Goal: Register for event/course

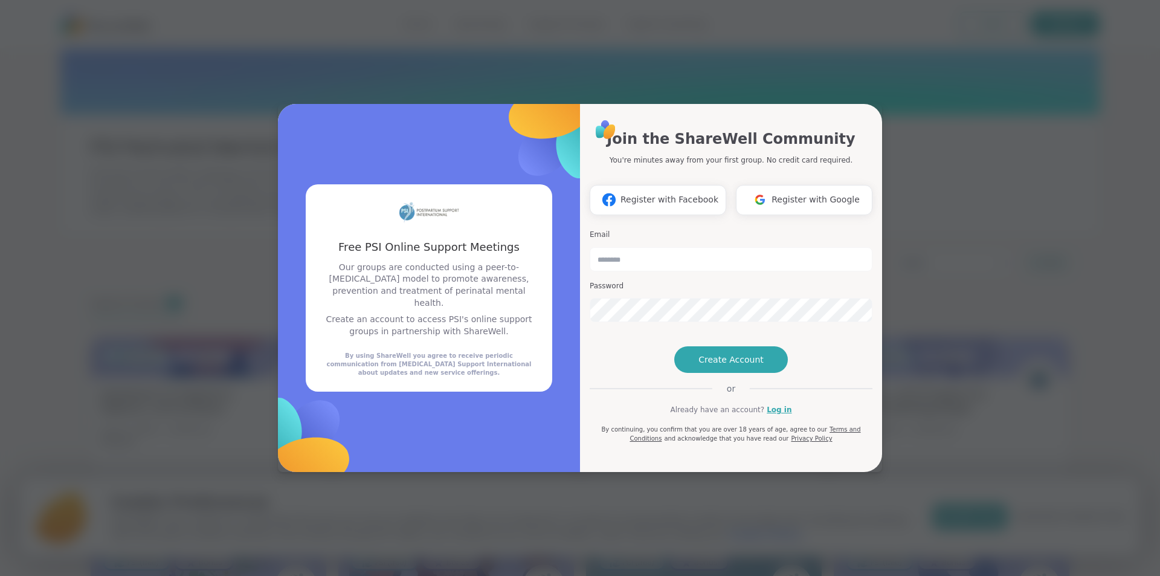
click at [835, 72] on div "Free PSI Online Support Meetings Free PSI Online Support Meetings Our groups ar…" at bounding box center [579, 288] width 1145 height 576
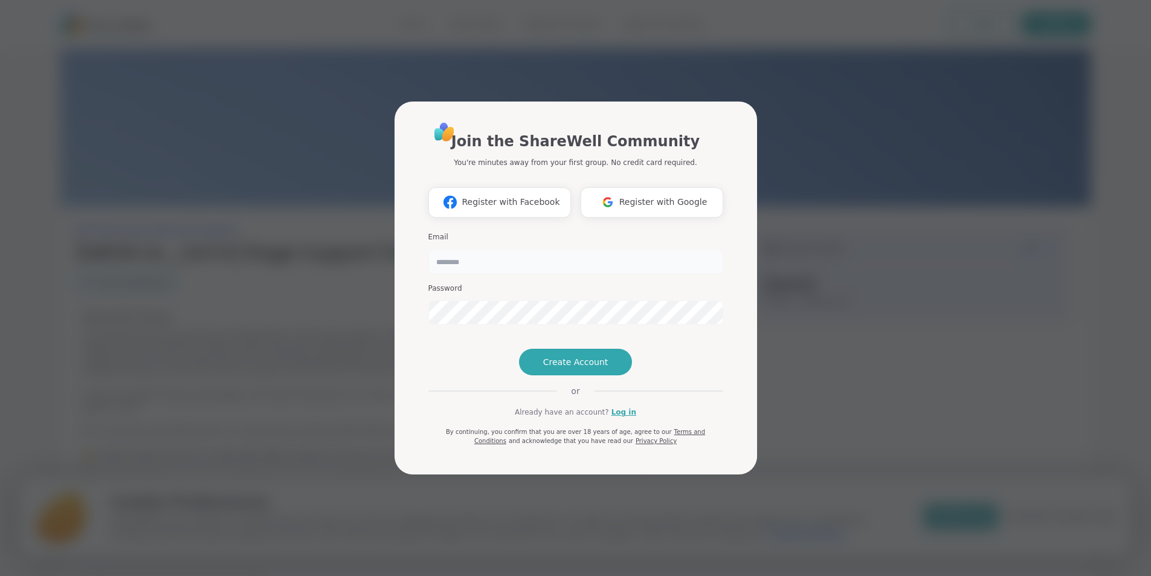
click at [487, 249] on input "email" at bounding box center [575, 261] width 295 height 24
type input "**********"
click at [619, 191] on img at bounding box center [607, 202] width 23 height 22
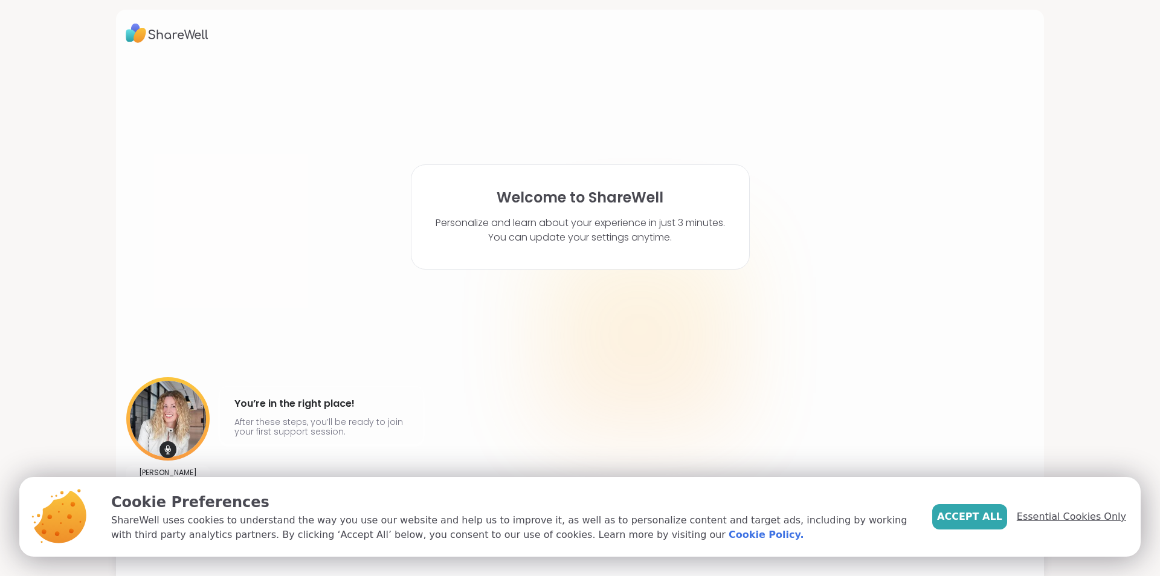
click at [1077, 519] on span "Essential Cookies Only" at bounding box center [1070, 516] width 109 height 14
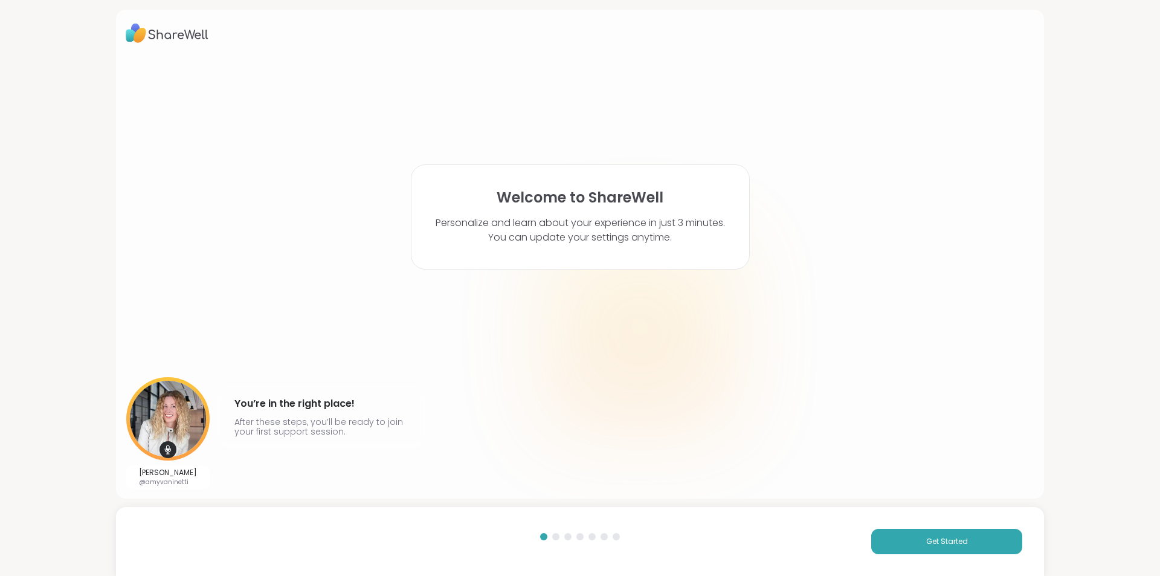
click at [937, 522] on div "Get Started" at bounding box center [580, 541] width 928 height 69
click at [899, 544] on button "Get Started" at bounding box center [946, 540] width 151 height 25
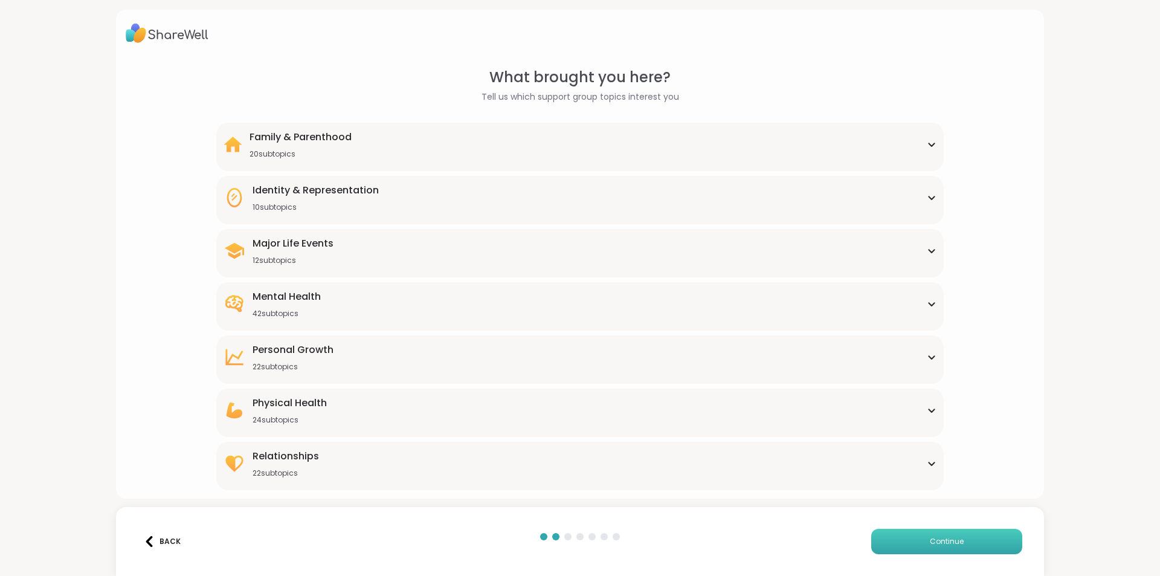
click at [899, 544] on button "Continue" at bounding box center [946, 540] width 151 height 25
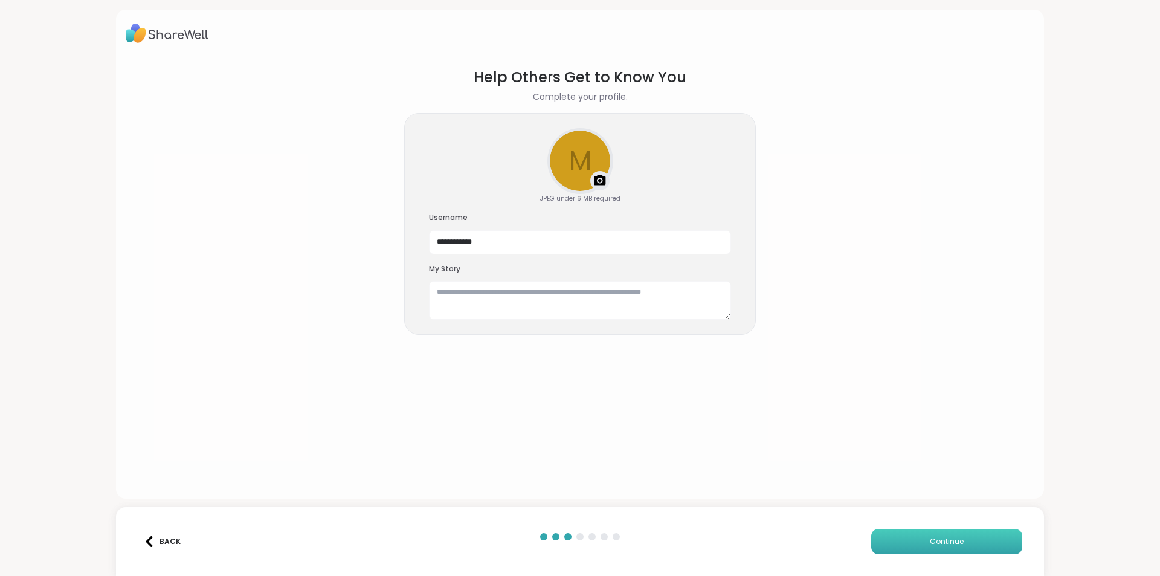
click at [899, 544] on button "Continue" at bounding box center [946, 540] width 151 height 25
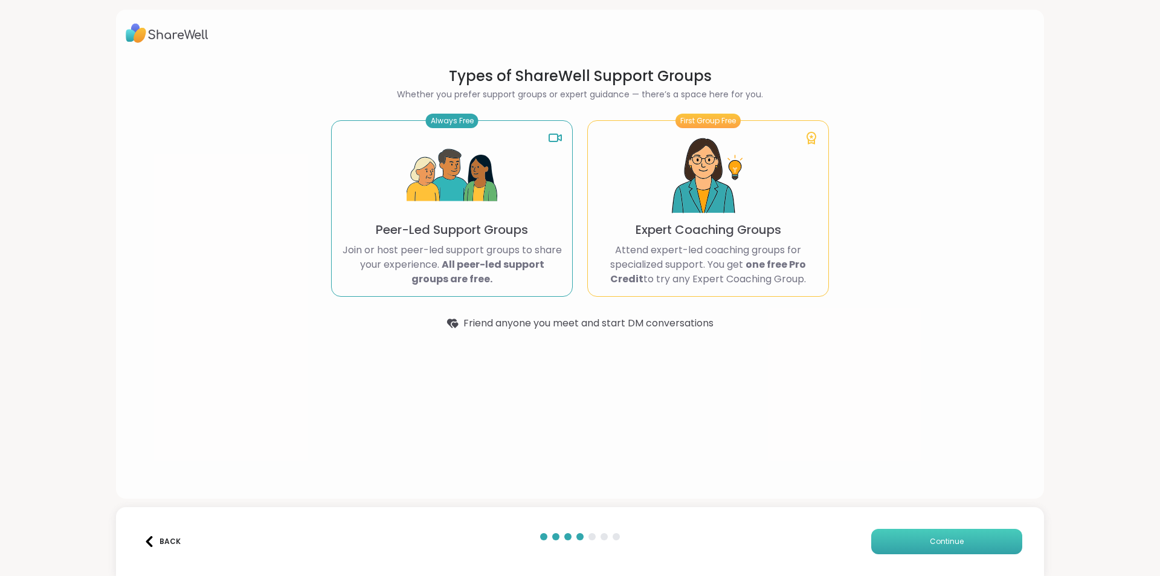
click at [899, 544] on button "Continue" at bounding box center [946, 540] width 151 height 25
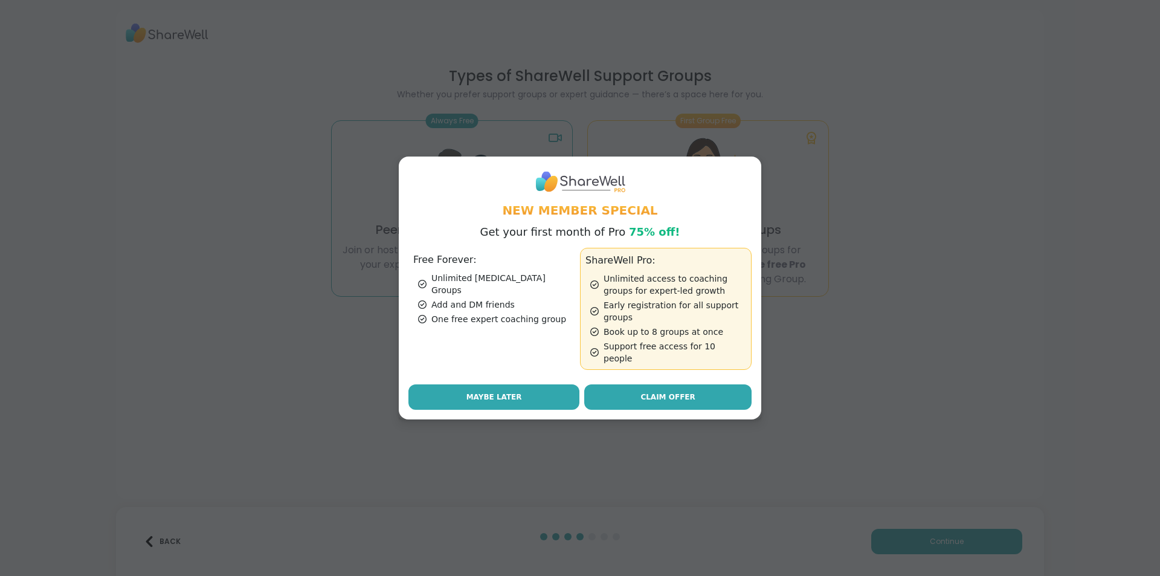
click at [468, 384] on button "Maybe Later" at bounding box center [493, 396] width 171 height 25
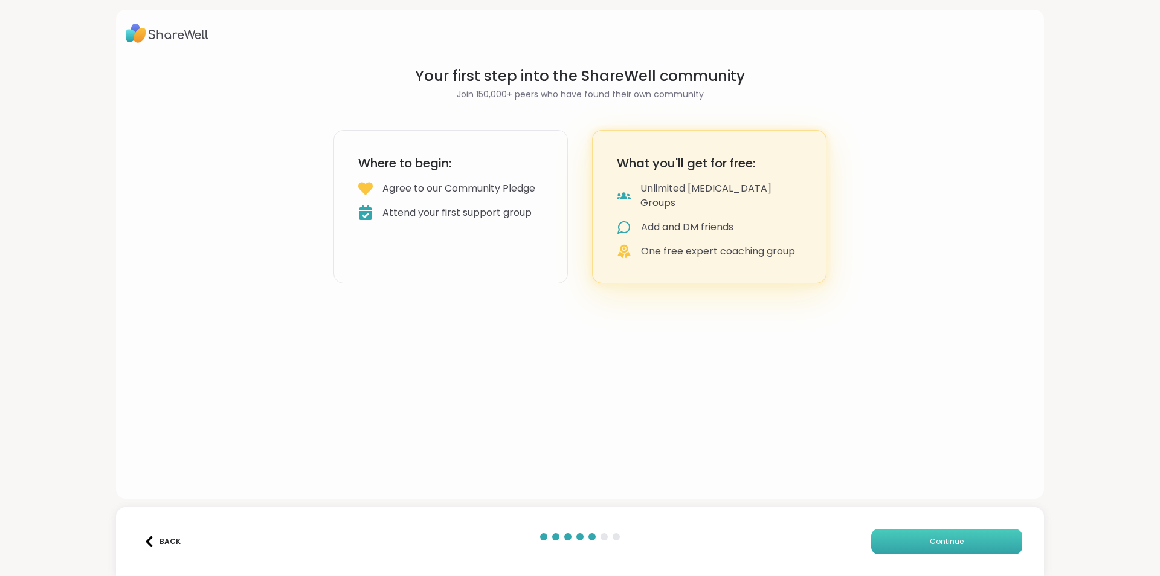
click at [898, 538] on button "Continue" at bounding box center [946, 540] width 151 height 25
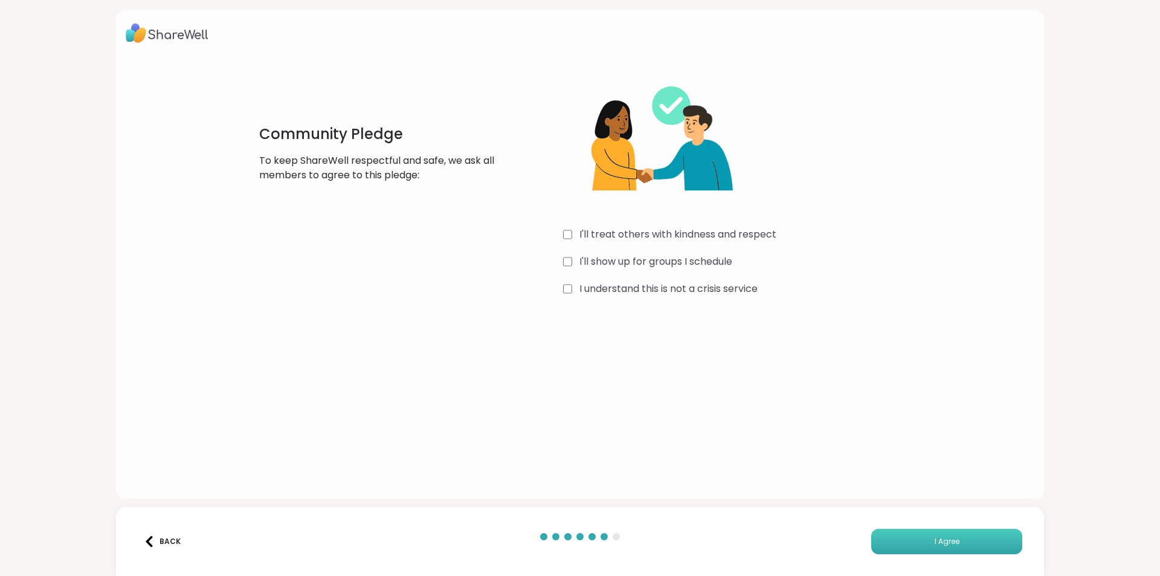
click at [900, 539] on button "I Agree" at bounding box center [946, 540] width 151 height 25
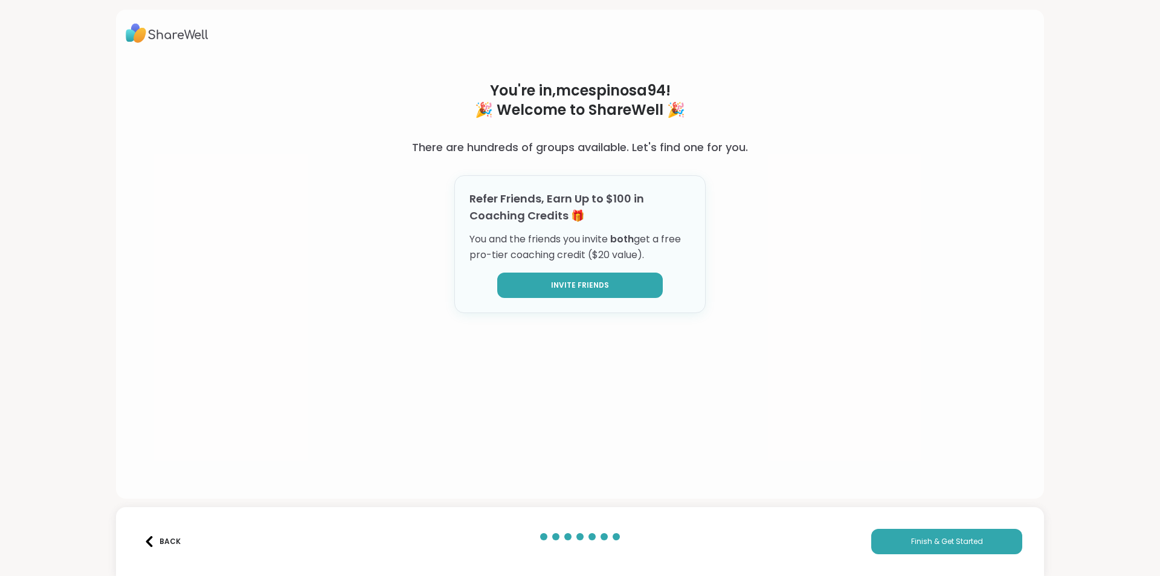
click at [615, 287] on button "Invite Friends" at bounding box center [579, 284] width 165 height 25
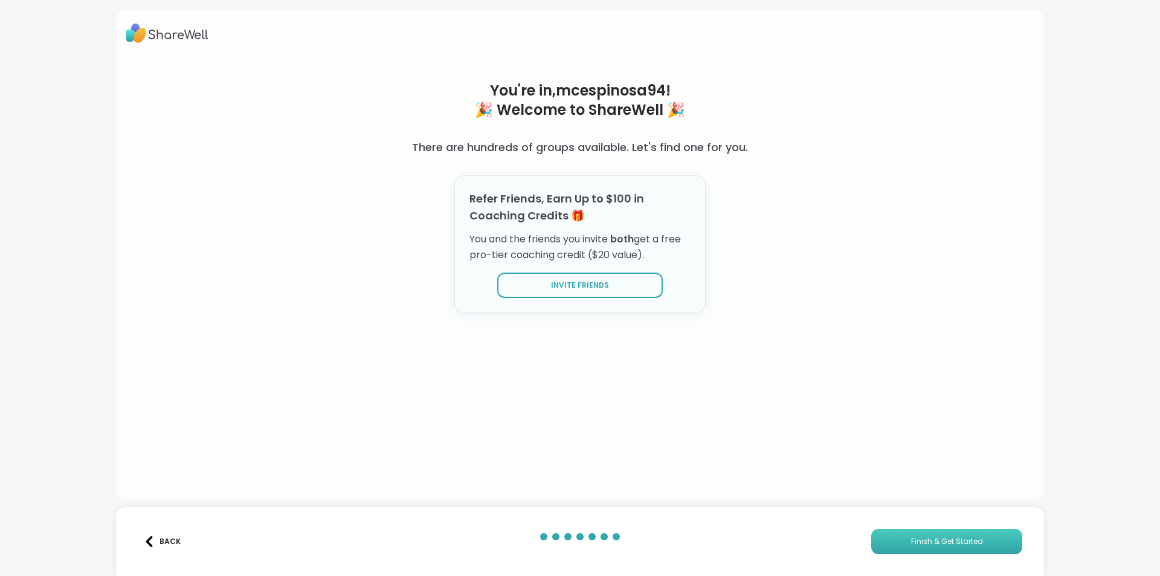
click at [887, 547] on button "Finish & Get Started" at bounding box center [946, 540] width 151 height 25
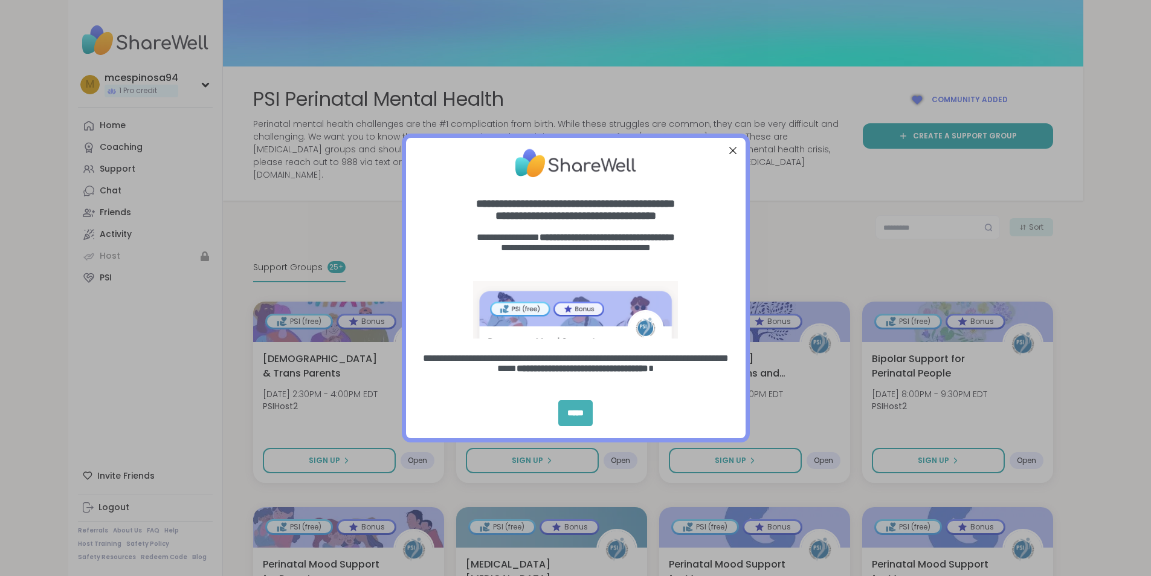
click at [567, 418] on div "*****" at bounding box center [575, 413] width 34 height 26
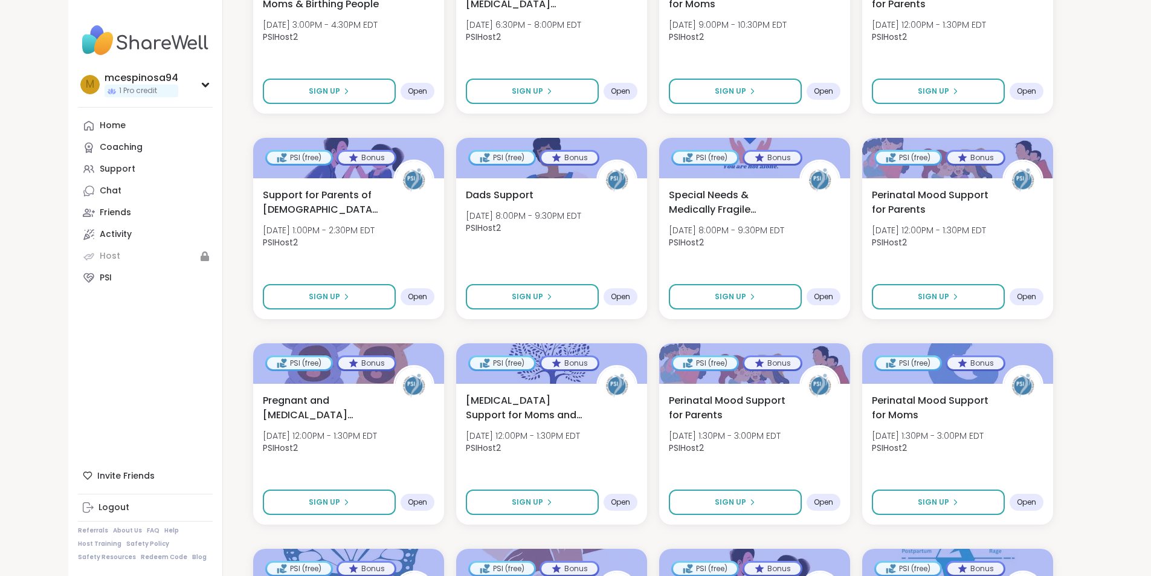
scroll to position [840, 0]
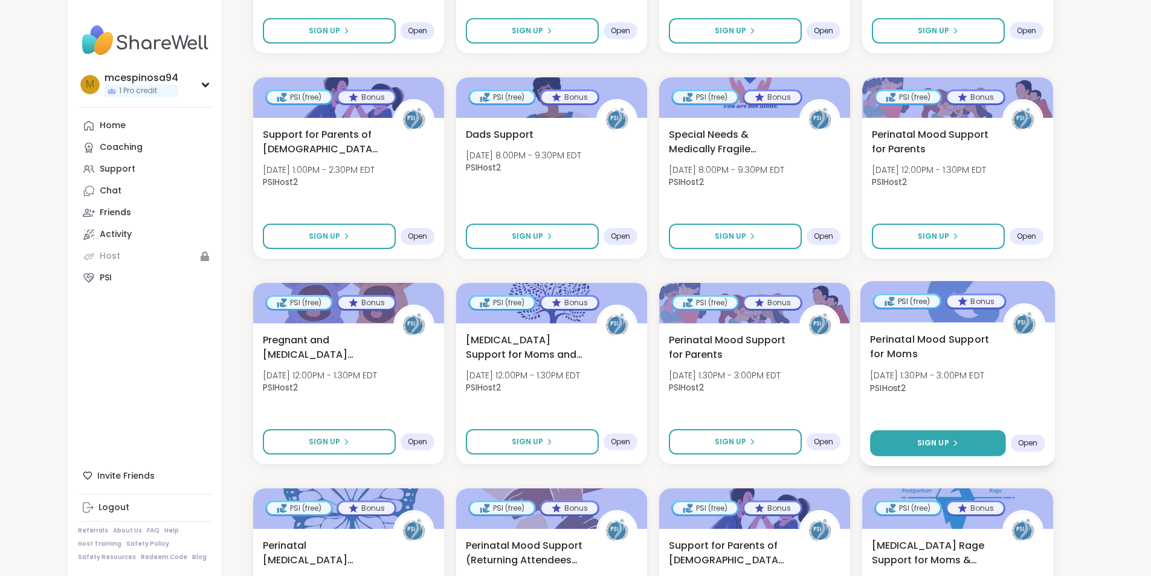
click at [964, 438] on button "Sign Up" at bounding box center [937, 443] width 135 height 26
select select "**"
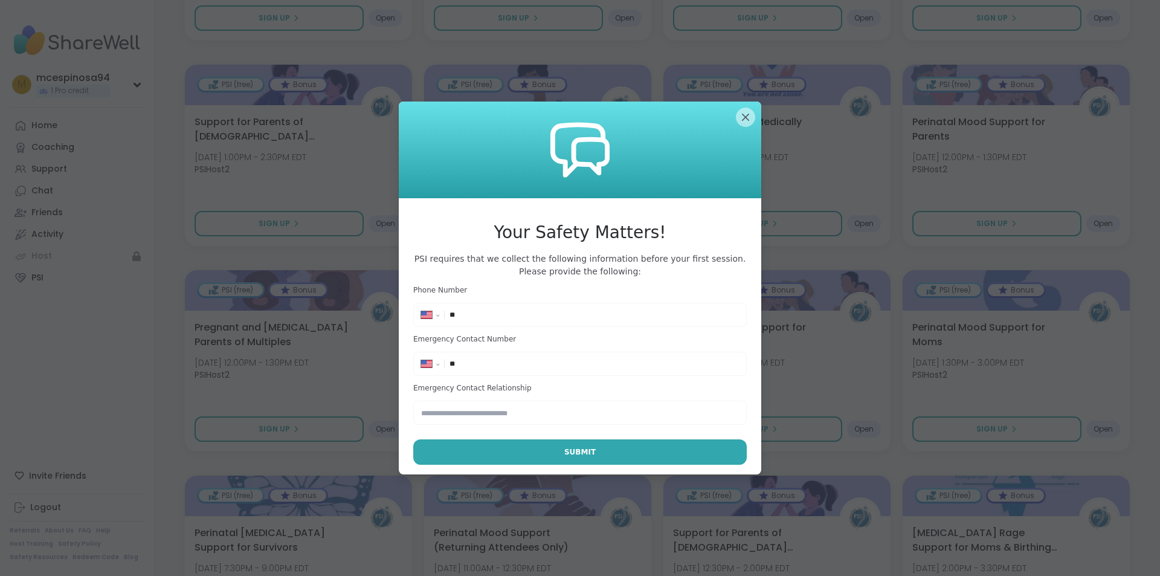
click at [576, 312] on input "**" at bounding box center [593, 315] width 289 height 12
type input "**********"
click at [573, 414] on input "text" at bounding box center [579, 412] width 333 height 24
click at [506, 365] on input "**" at bounding box center [593, 364] width 289 height 12
type input "**********"
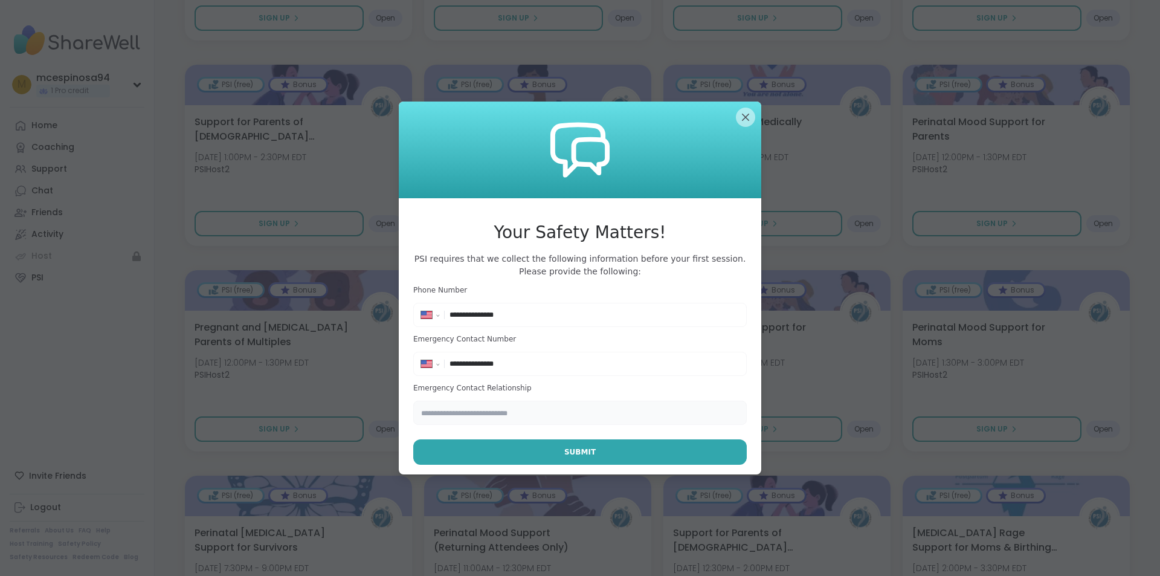
click at [494, 410] on input "text" at bounding box center [579, 412] width 333 height 24
type input "******"
click at [505, 449] on button "Submit" at bounding box center [579, 451] width 333 height 25
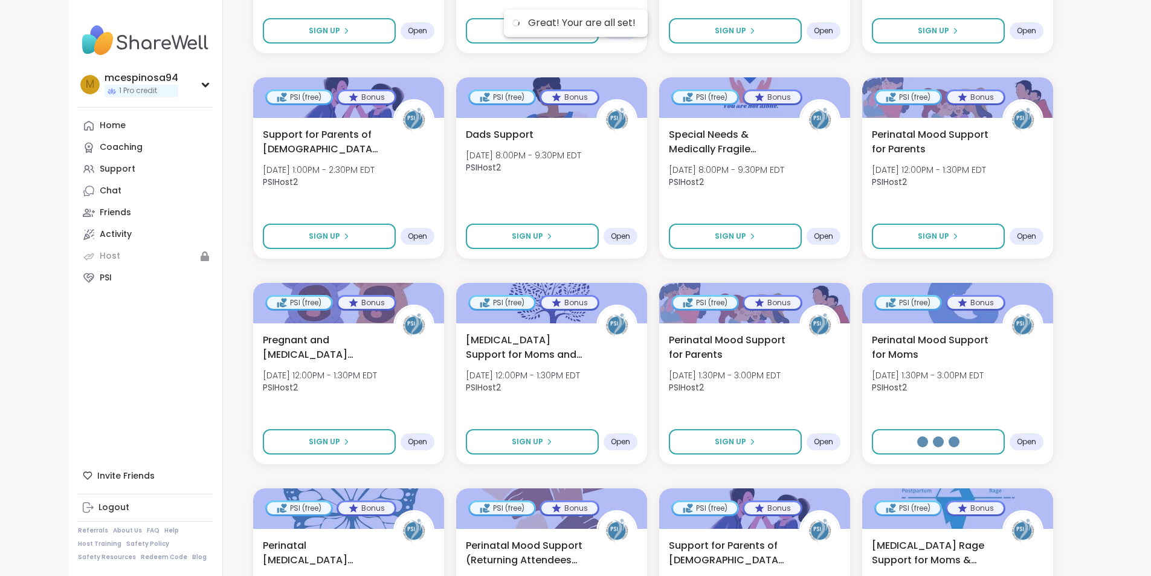
select select "**"
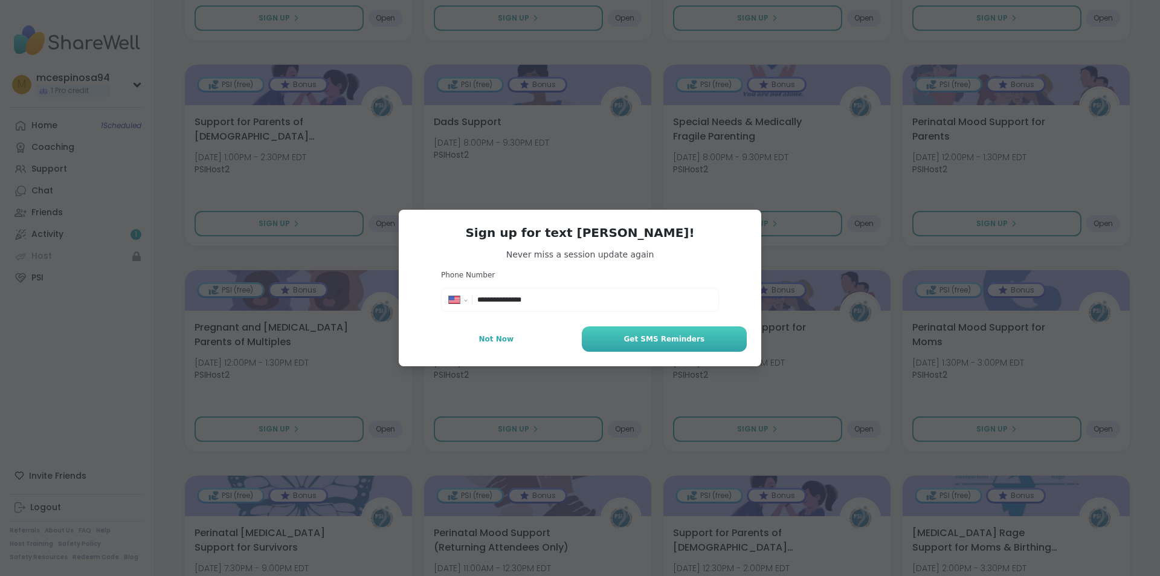
click at [657, 340] on span "Get SMS Reminders" at bounding box center [663, 338] width 81 height 11
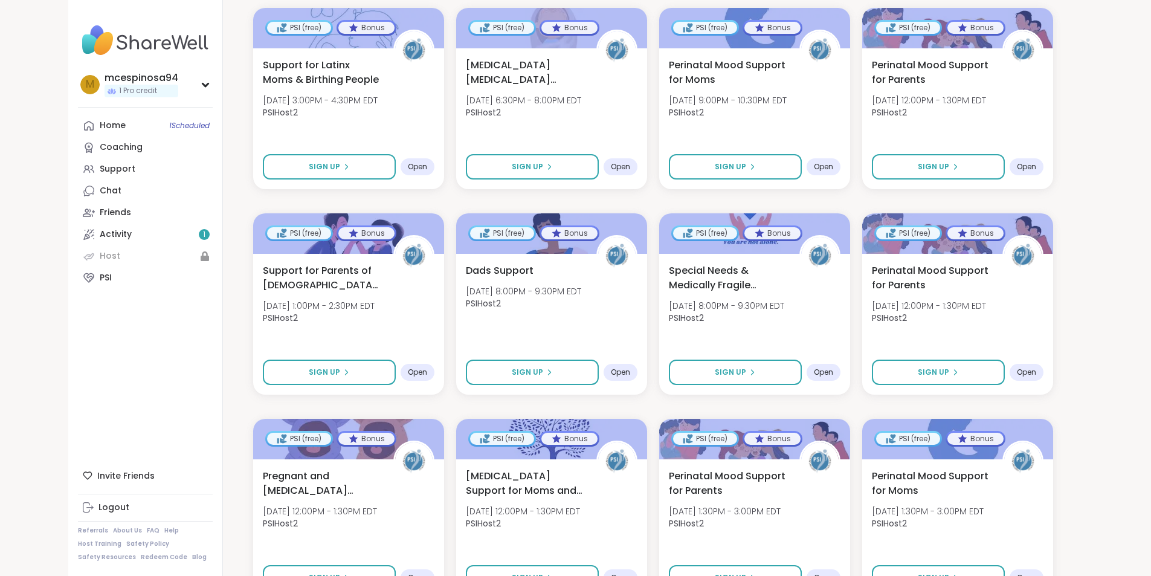
scroll to position [357, 0]
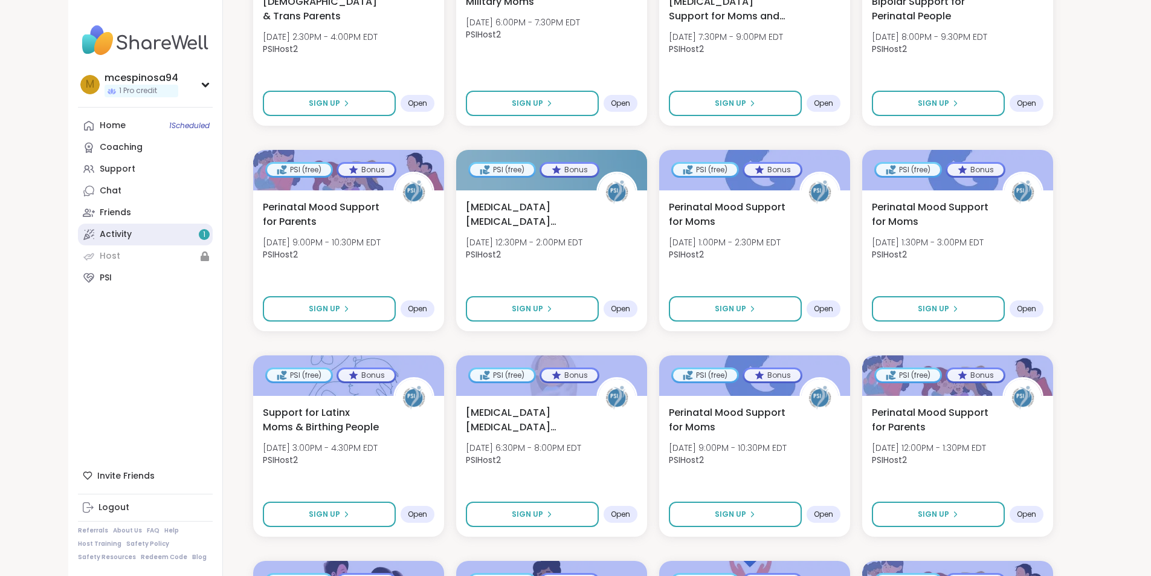
click at [78, 239] on link "Activity 1" at bounding box center [145, 234] width 135 height 22
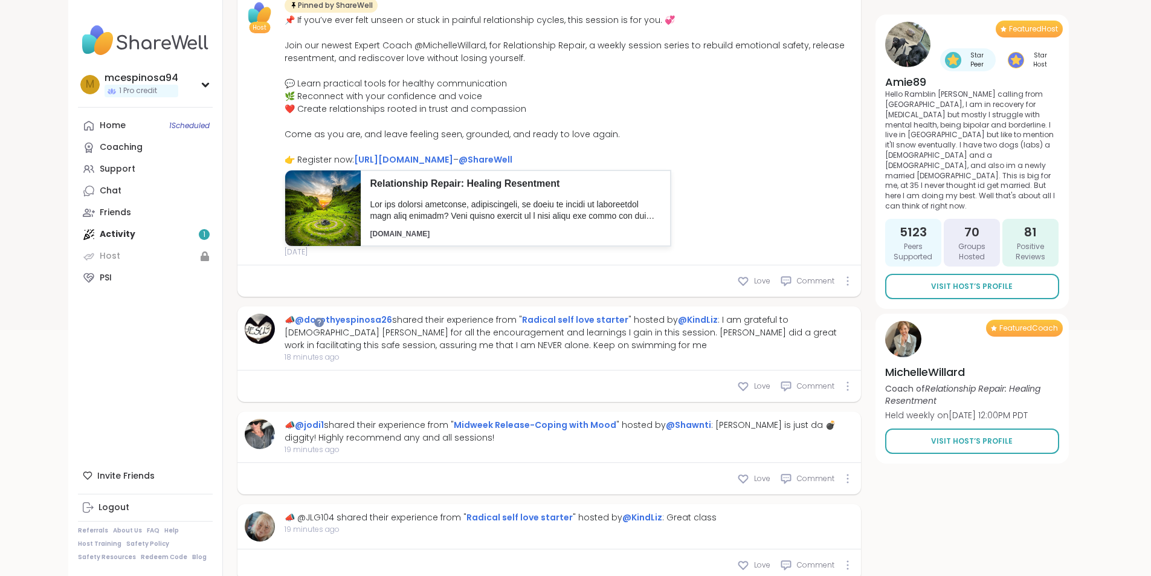
scroll to position [302, 0]
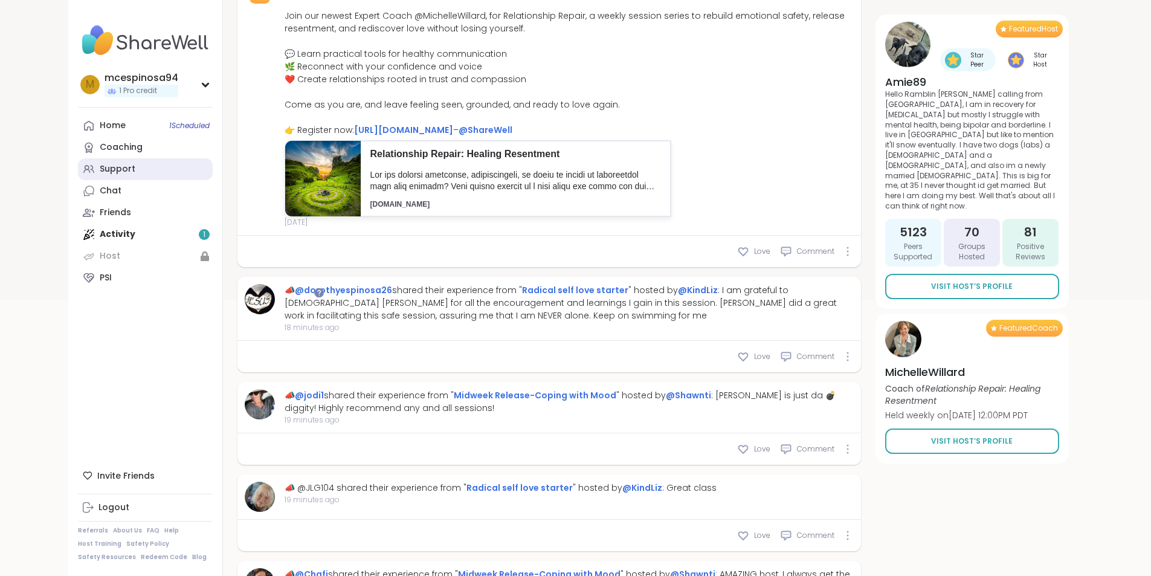
click at [78, 176] on link "Support" at bounding box center [145, 169] width 135 height 22
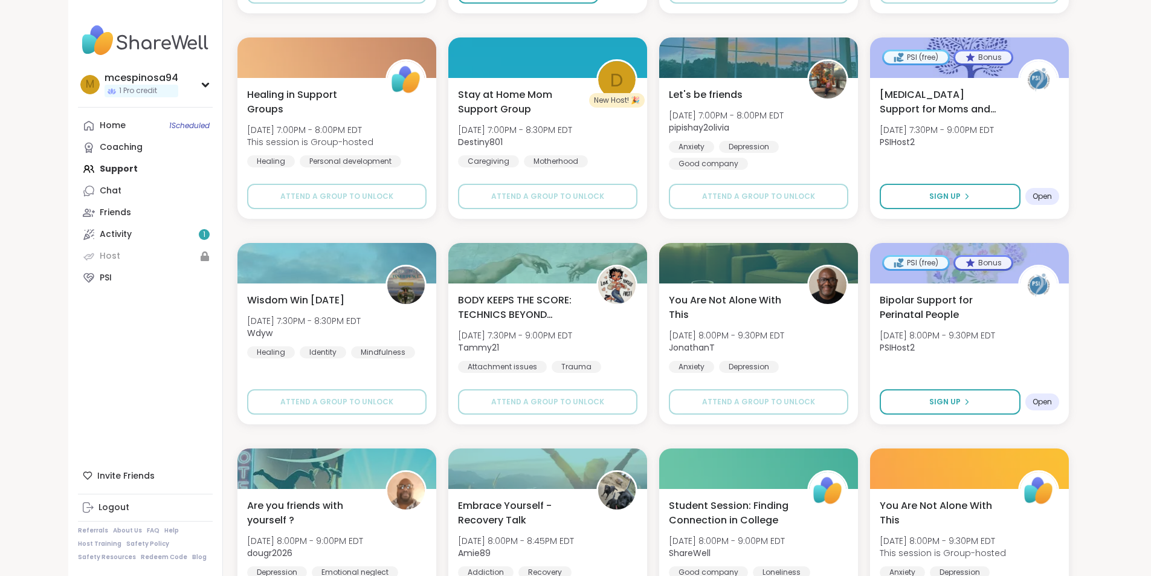
scroll to position [1208, 0]
click at [78, 117] on link "Home 1 Scheduled" at bounding box center [145, 126] width 135 height 22
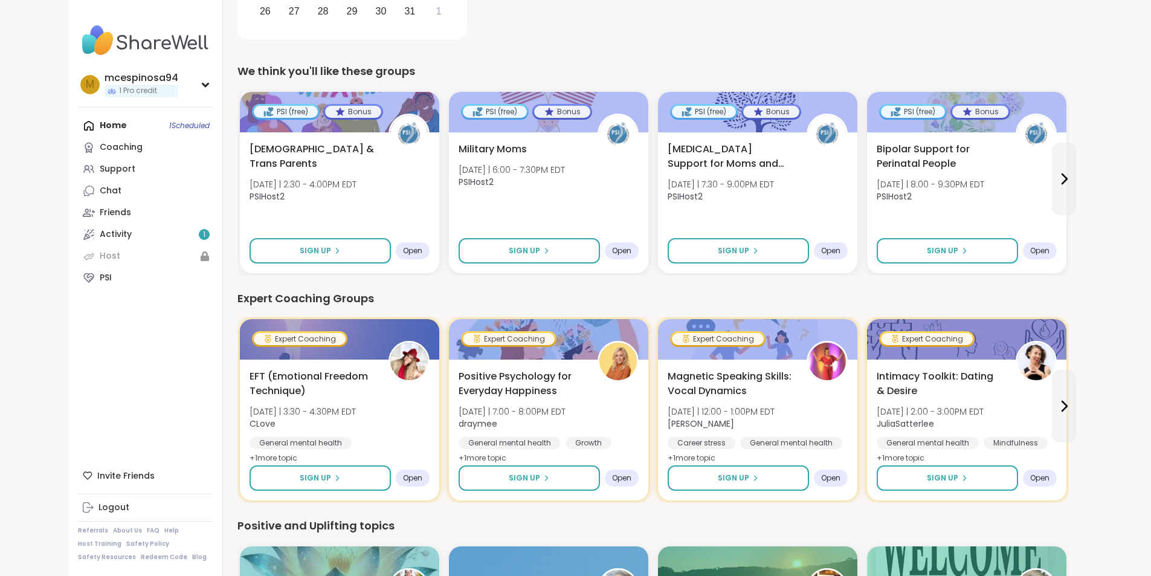
scroll to position [362, 0]
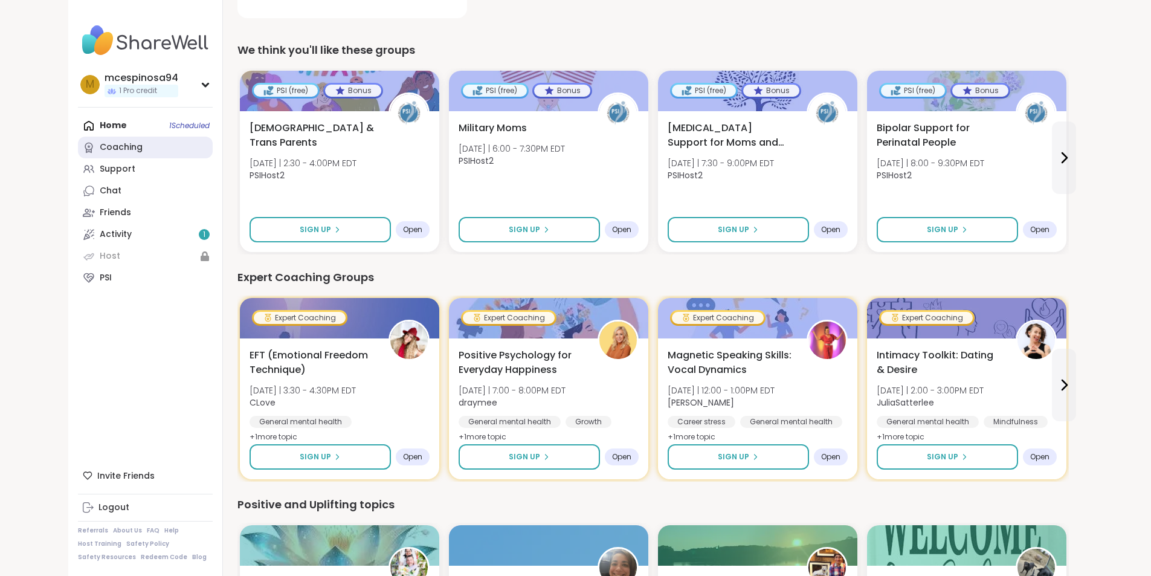
click at [100, 145] on div "Coaching" at bounding box center [121, 147] width 43 height 12
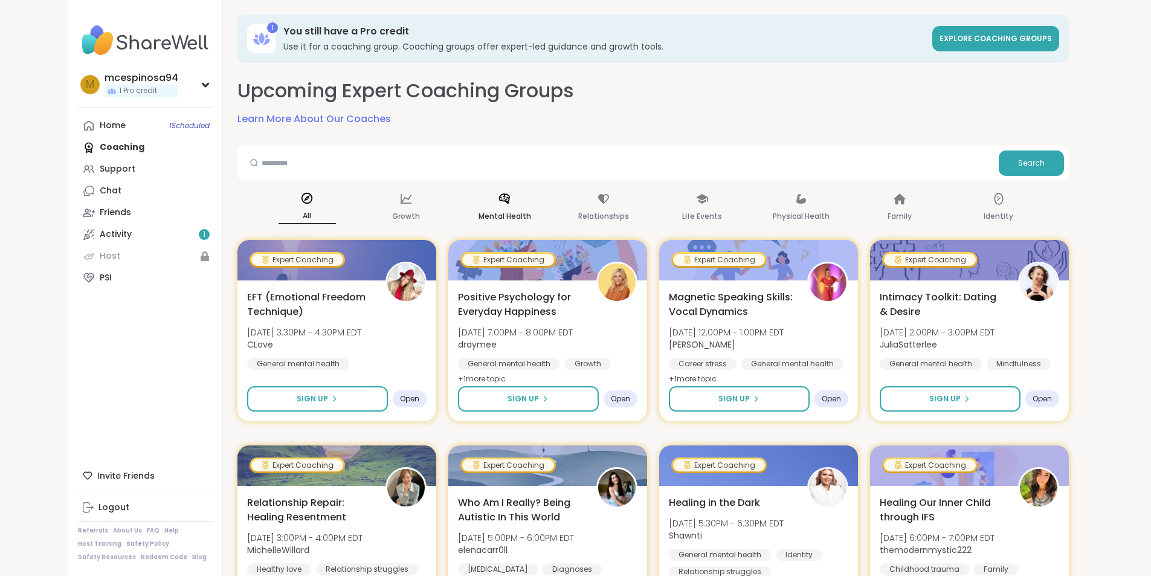
click at [496, 218] on p "Mental Health" at bounding box center [504, 216] width 53 height 14
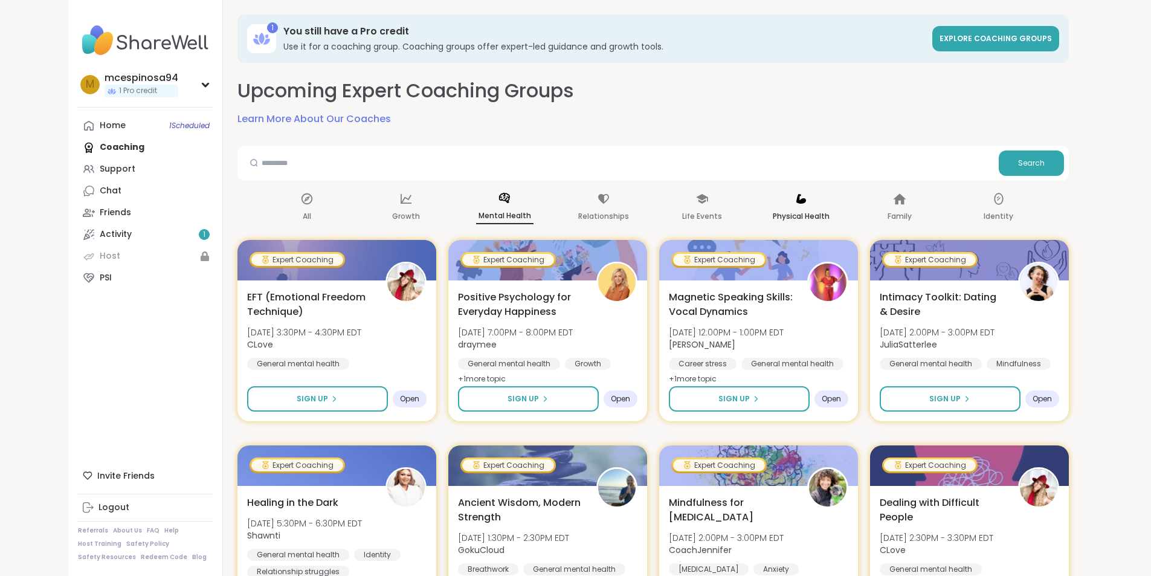
click at [806, 200] on icon at bounding box center [801, 199] width 10 height 10
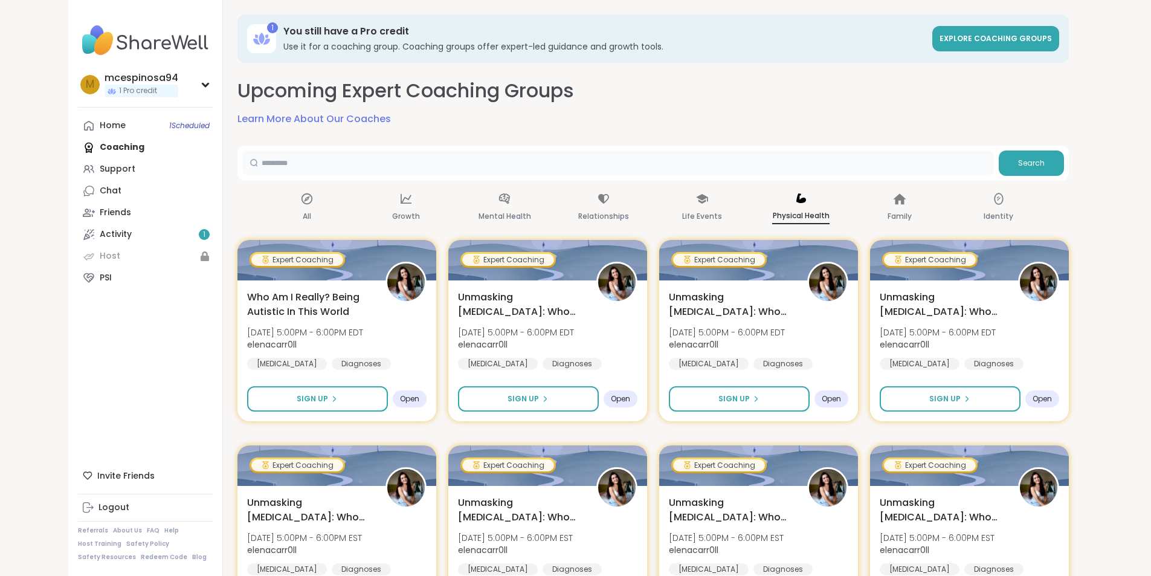
click at [718, 170] on input "text" at bounding box center [617, 162] width 751 height 24
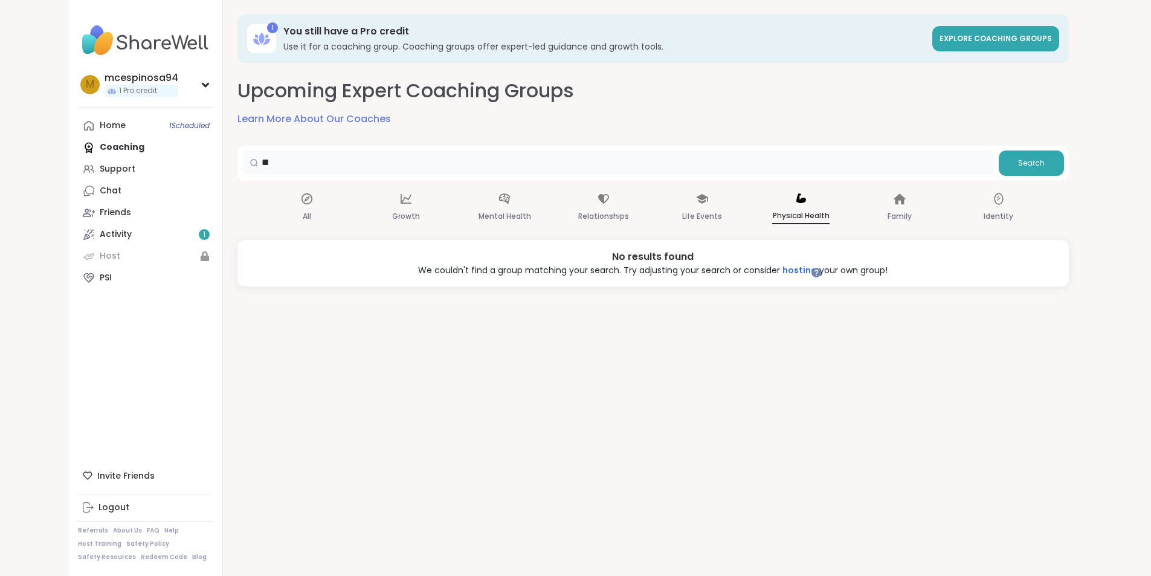
type input "*"
click at [78, 268] on link "PSI" at bounding box center [145, 278] width 135 height 22
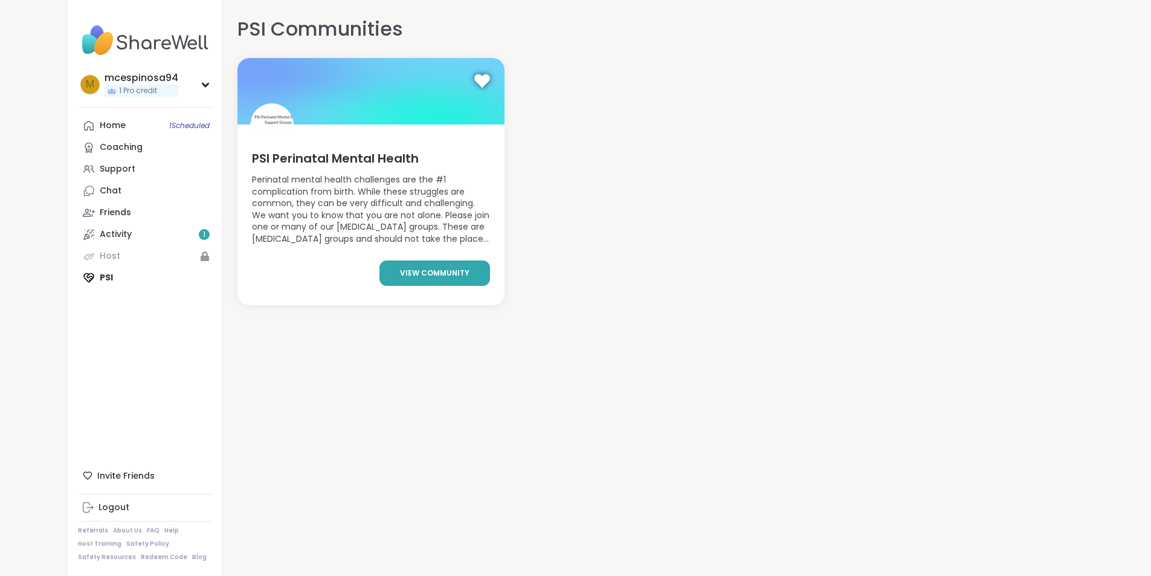
click at [382, 264] on link "view community" at bounding box center [434, 272] width 111 height 25
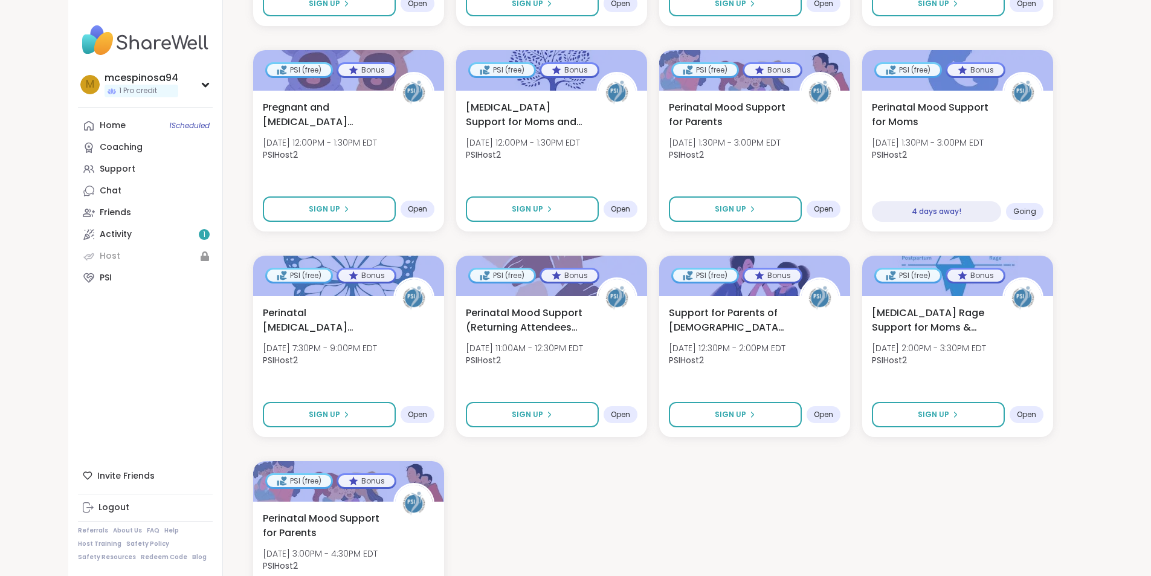
scroll to position [1203, 0]
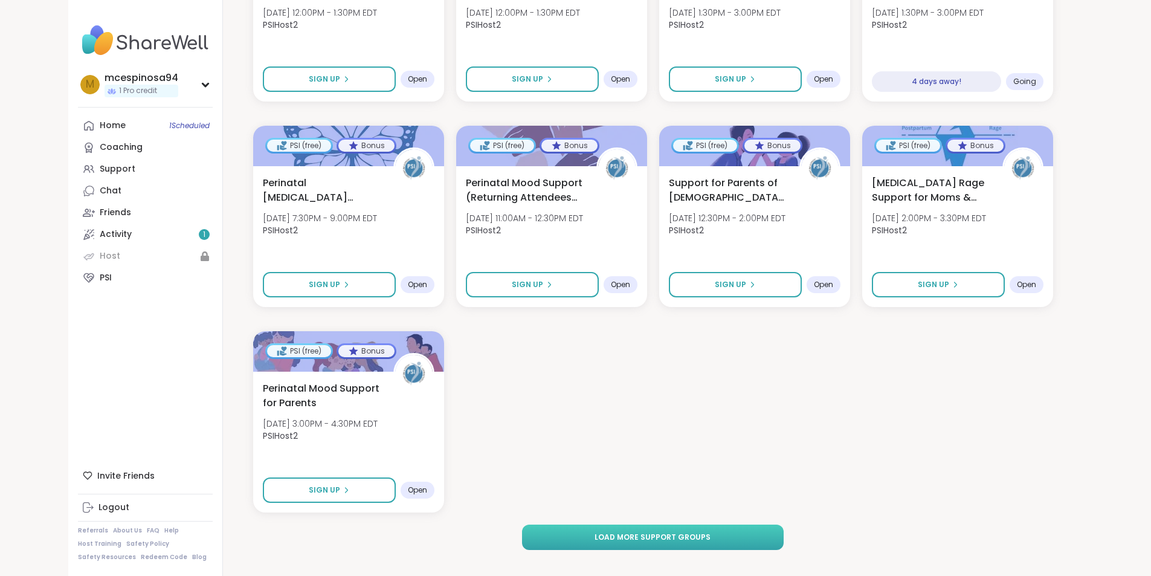
click at [726, 525] on button "Load more support groups" at bounding box center [653, 536] width 262 height 25
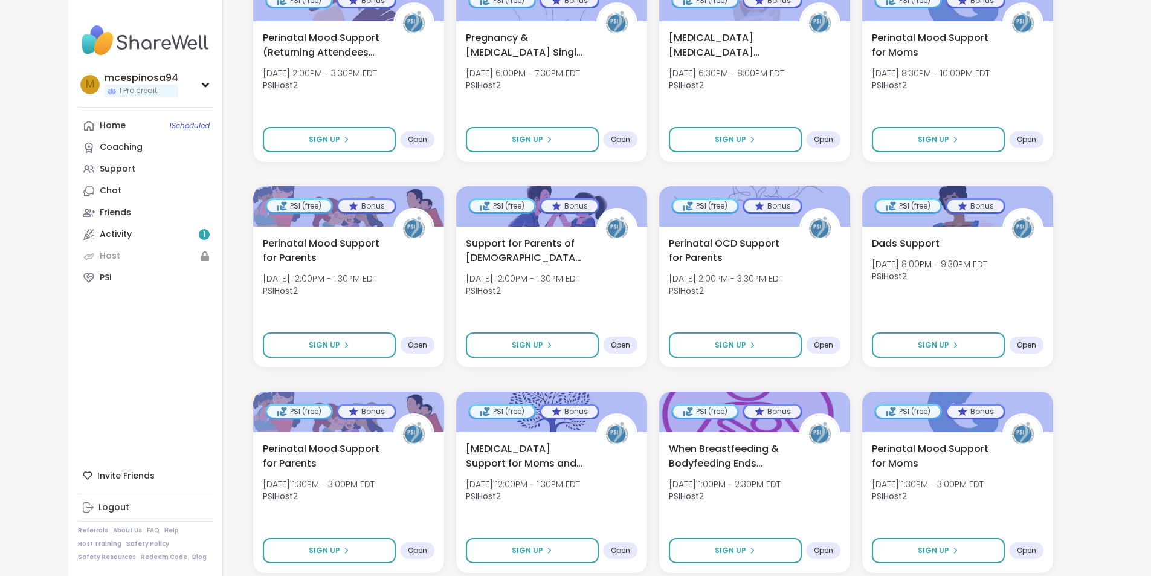
scroll to position [2435, 0]
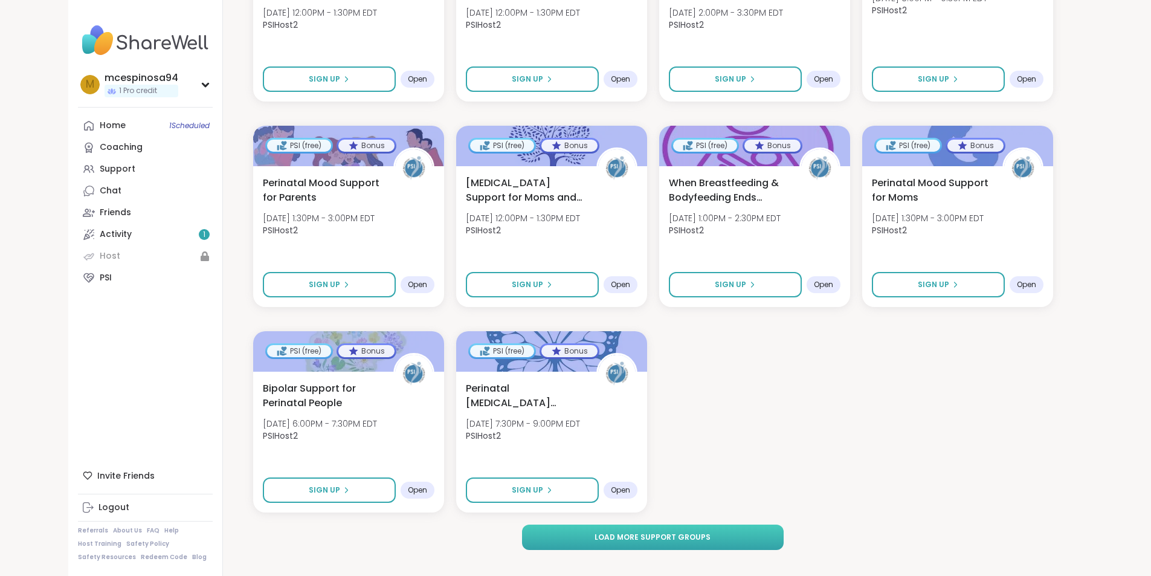
click at [568, 524] on button "Load more support groups" at bounding box center [653, 536] width 262 height 25
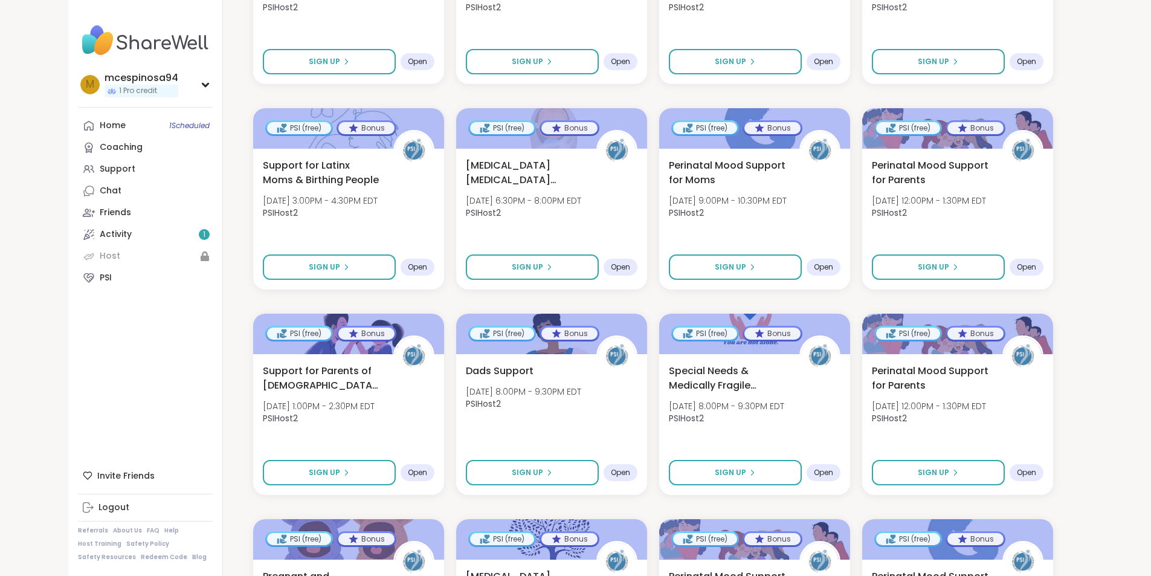
scroll to position [0, 0]
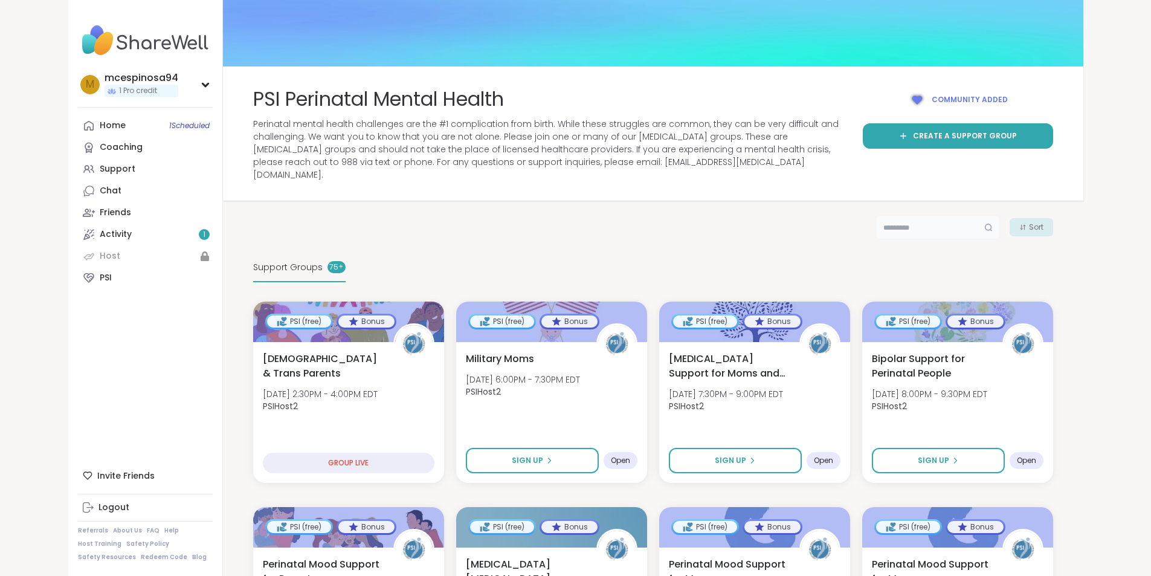
click at [1000, 215] on input "text" at bounding box center [937, 227] width 124 height 24
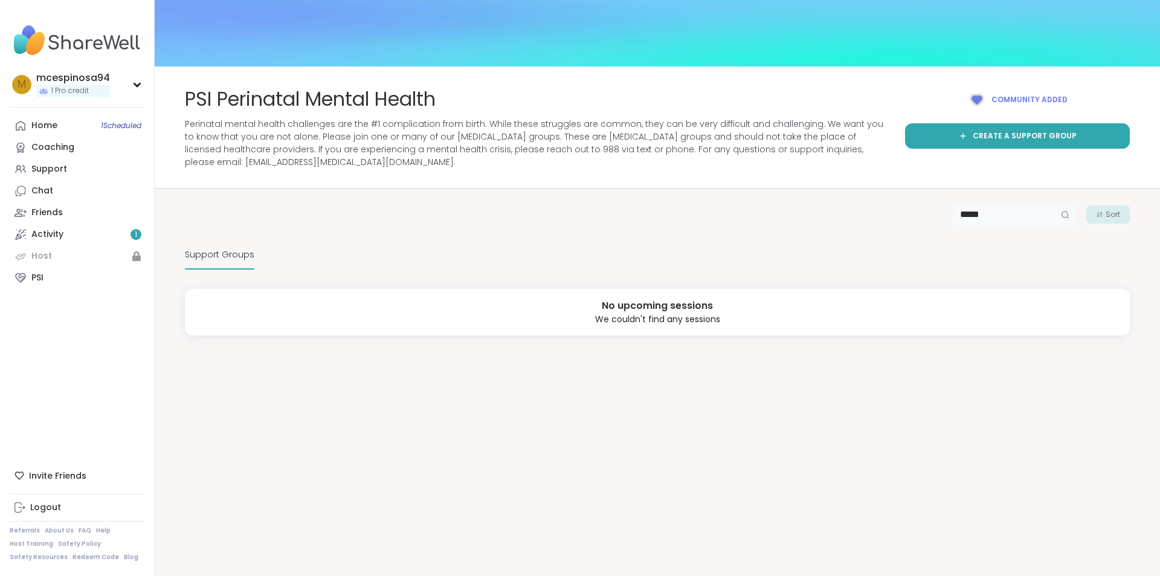
type input "*****"
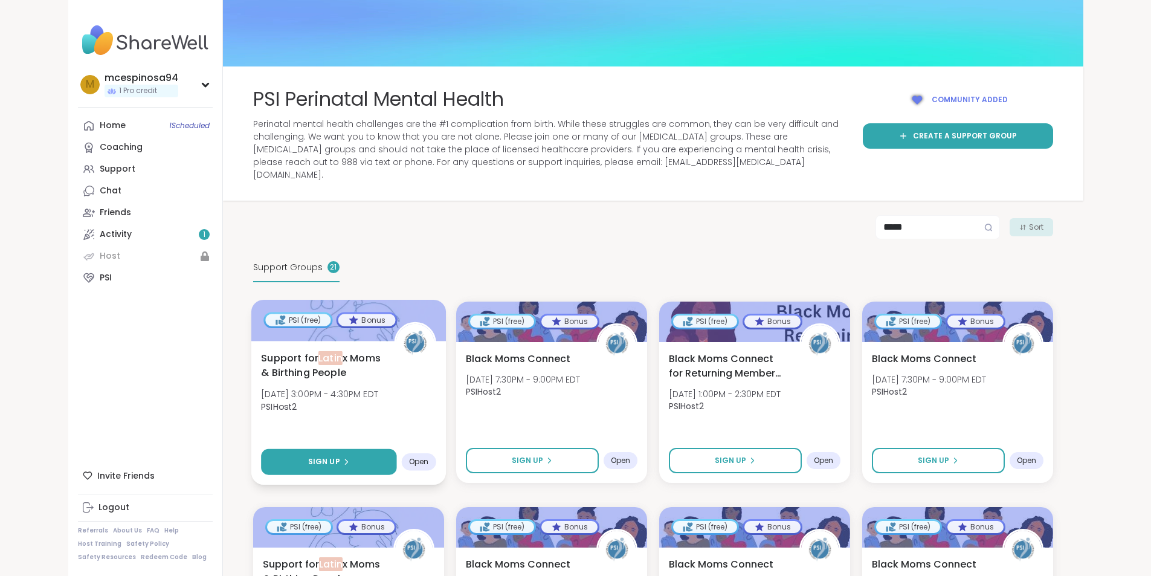
click at [298, 449] on button "Sign Up" at bounding box center [328, 462] width 135 height 26
click at [284, 362] on span "Support for Latin x Moms & Birthing People" at bounding box center [321, 365] width 120 height 30
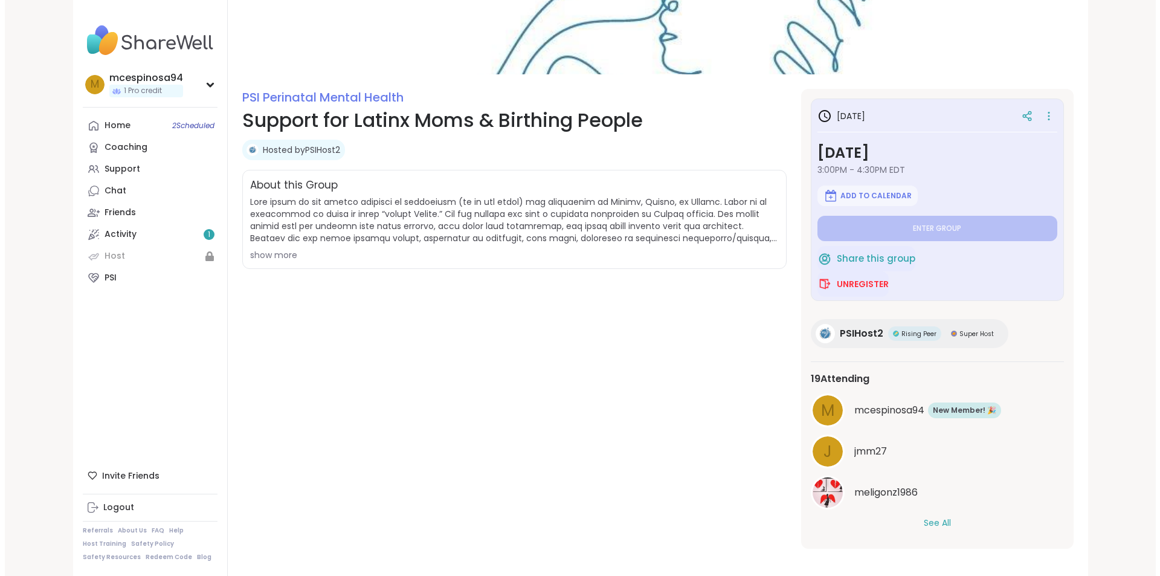
scroll to position [91, 0]
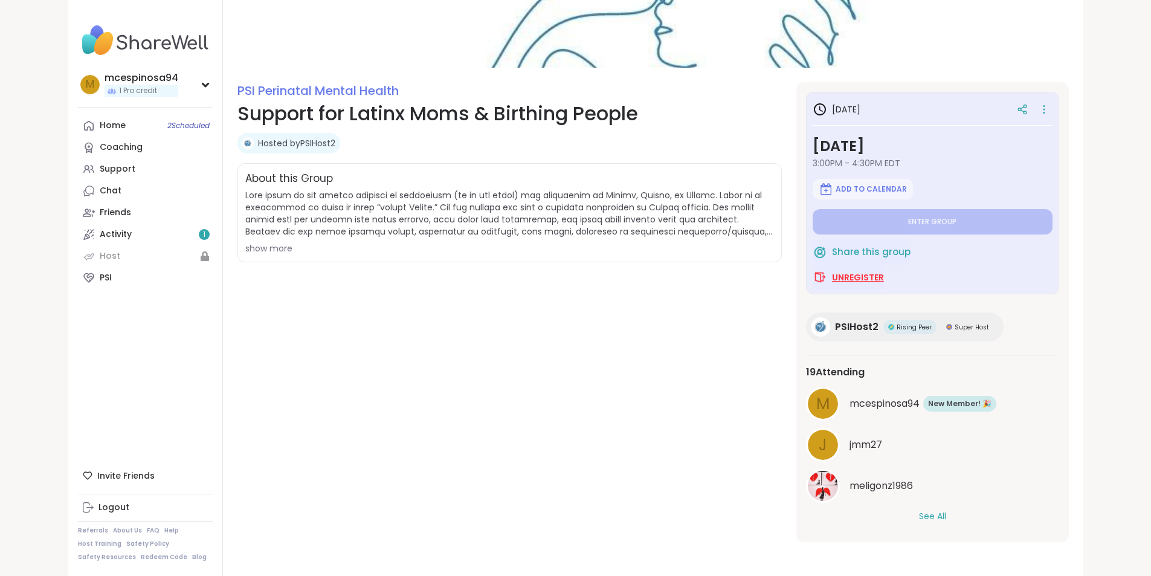
click at [884, 277] on span "Unregister" at bounding box center [858, 277] width 52 height 12
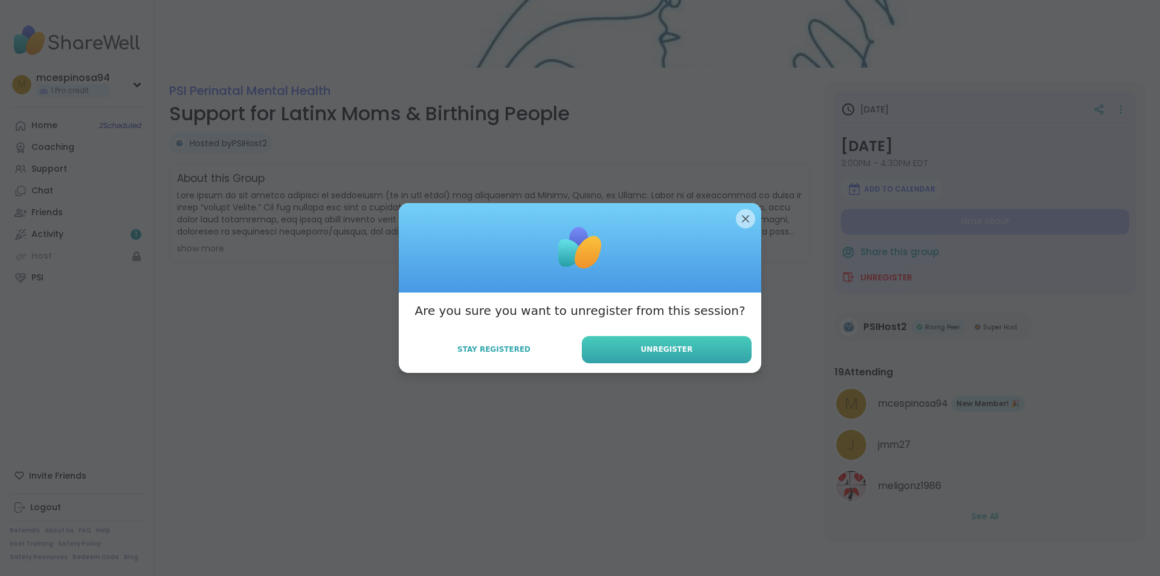
click at [594, 354] on button "Unregister" at bounding box center [667, 349] width 170 height 27
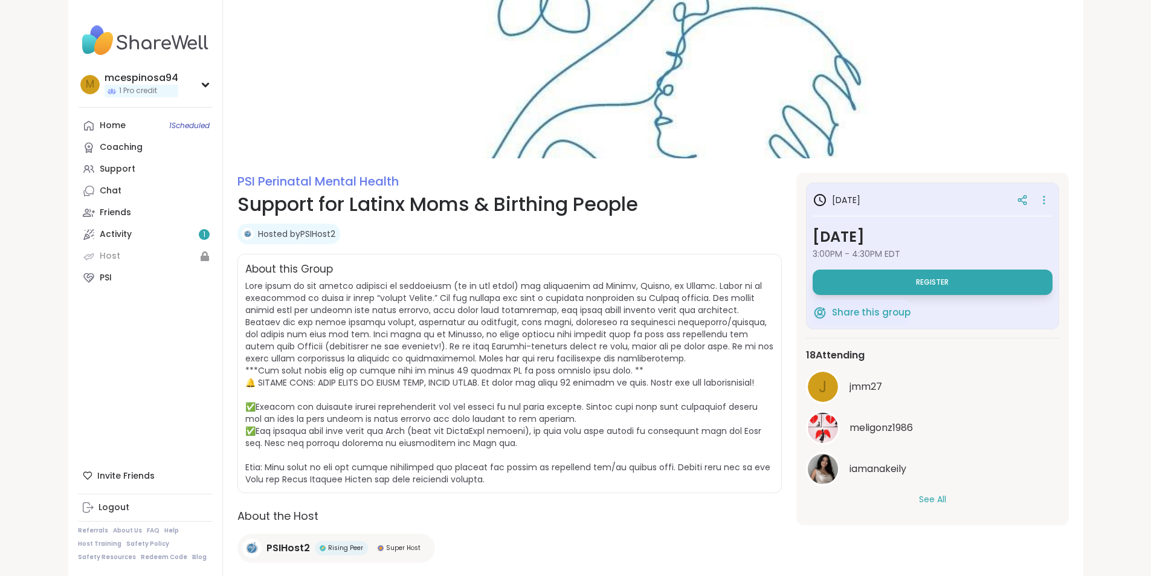
scroll to position [33, 0]
